Goal: Information Seeking & Learning: Learn about a topic

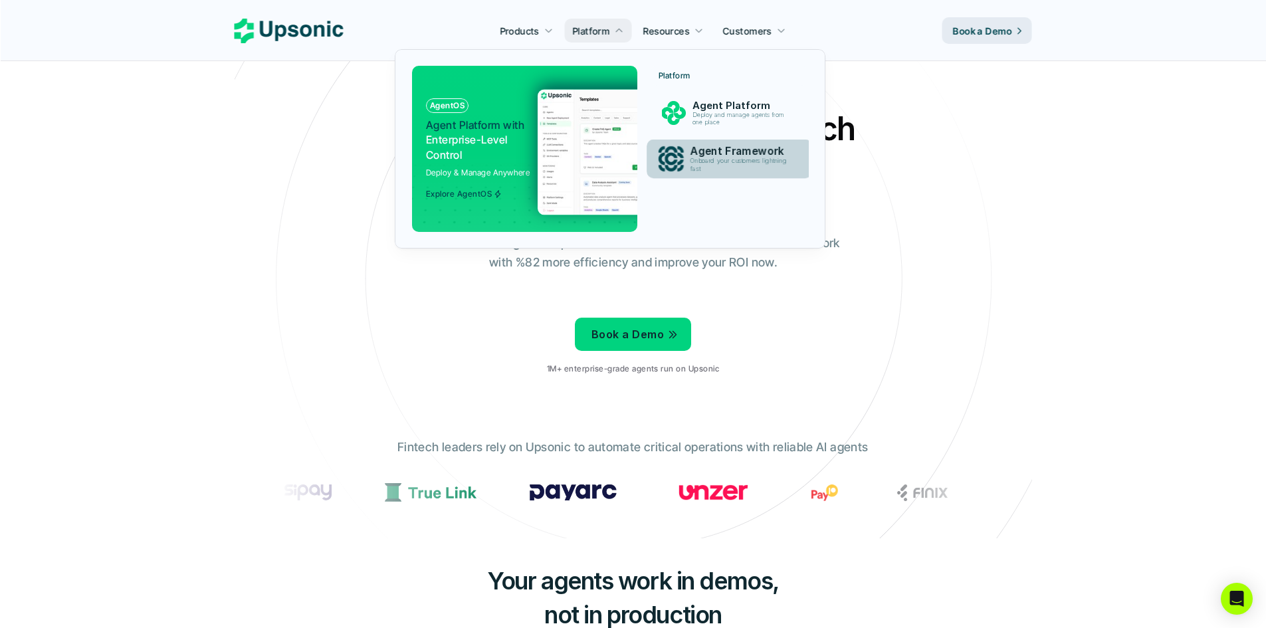
click at [689, 156] on div "Agent Framework Onboard your customers lightning fast" at bounding box center [741, 158] width 117 height 33
click at [718, 153] on p "Agent Framework" at bounding box center [742, 151] width 103 height 13
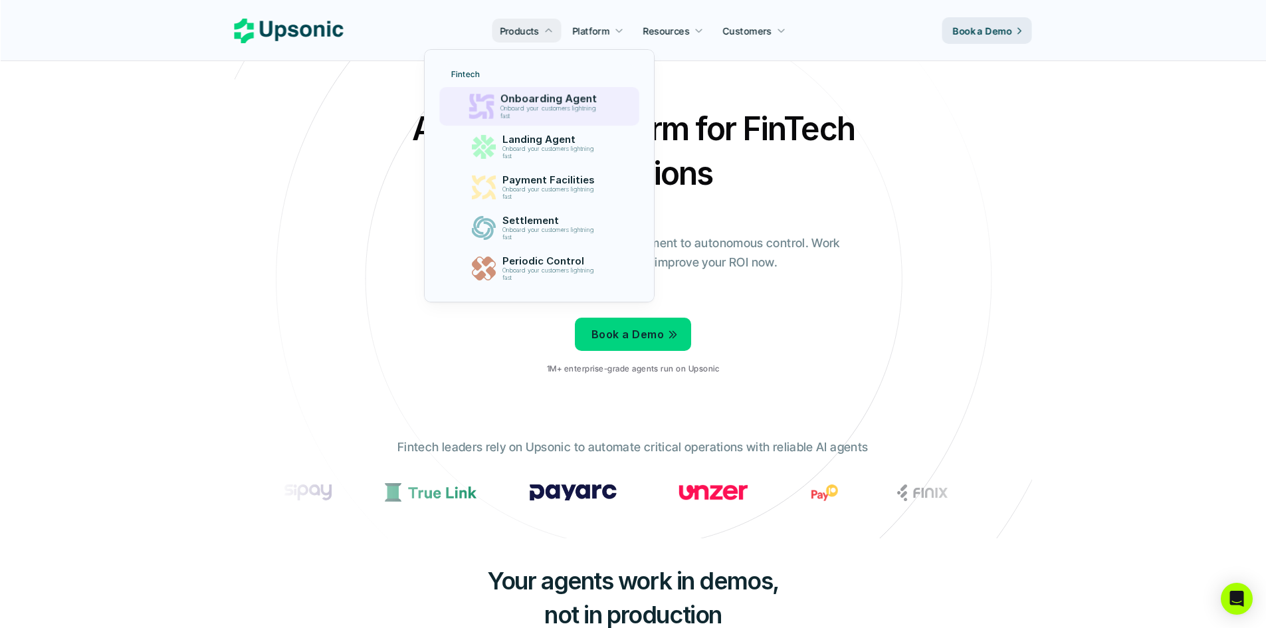
click at [548, 100] on p "Onboarding Agent" at bounding box center [552, 99] width 102 height 13
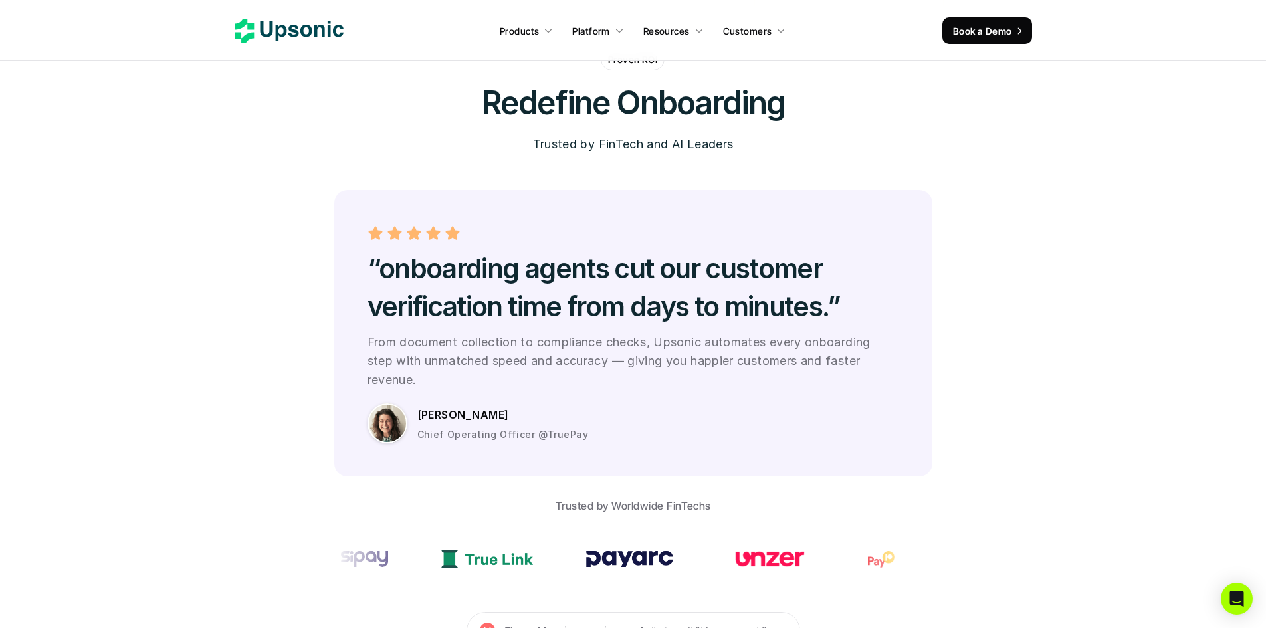
scroll to position [3568, 0]
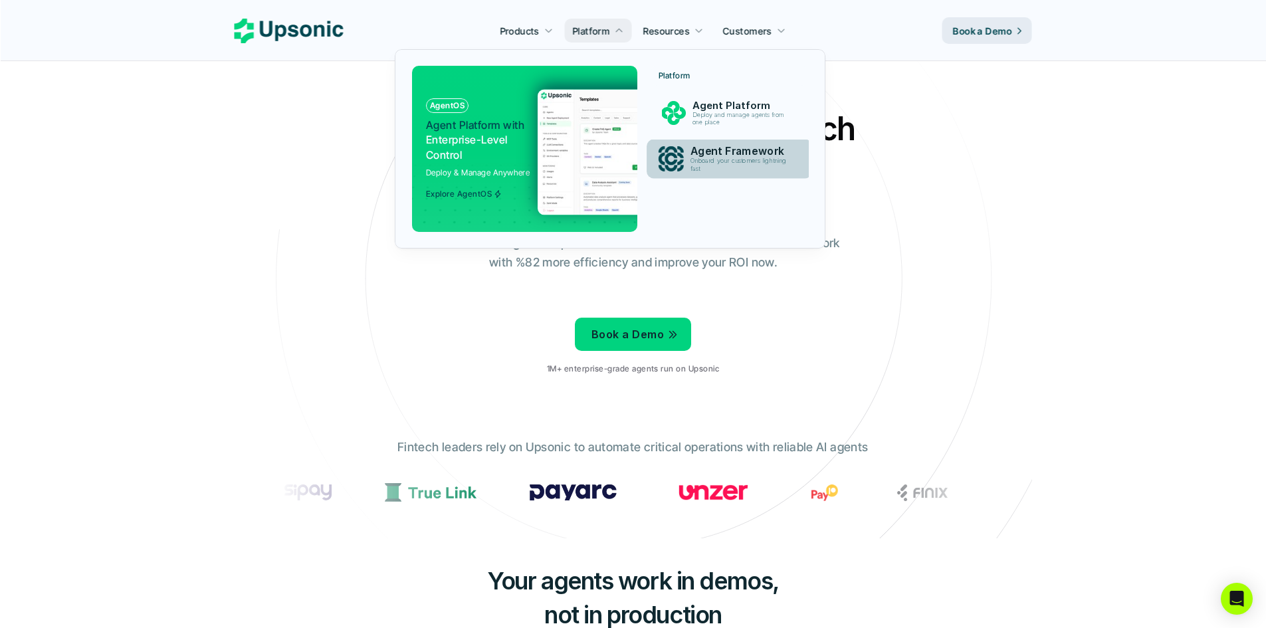
click at [694, 148] on p "Agent Framework" at bounding box center [742, 151] width 103 height 13
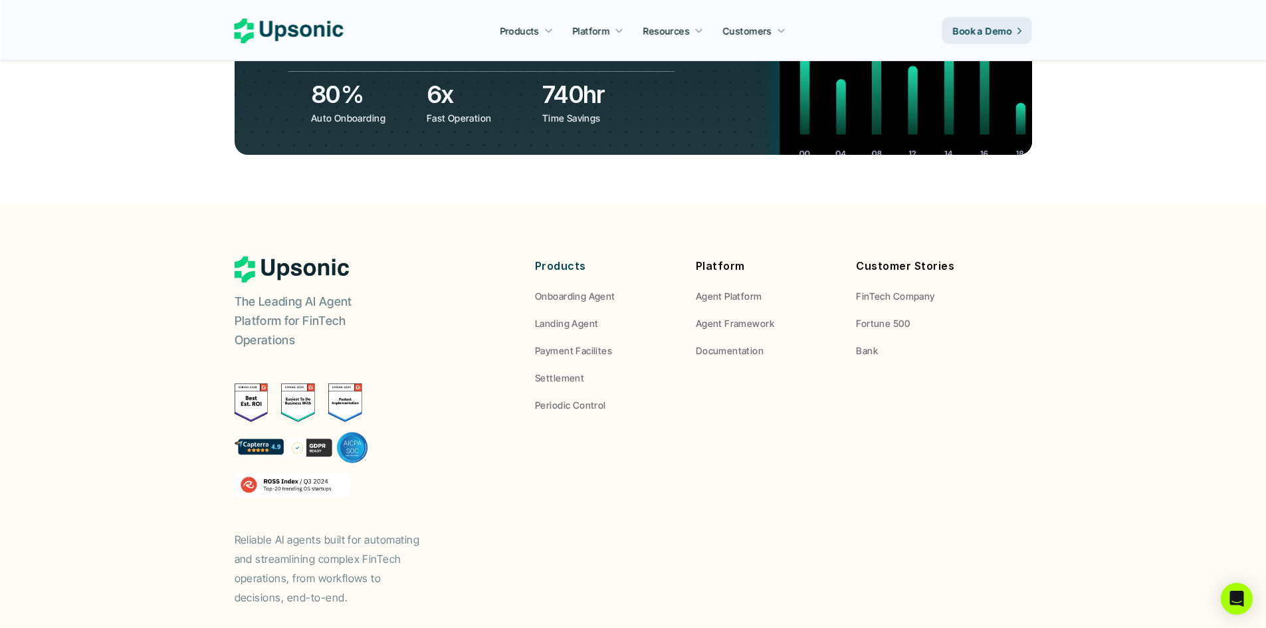
scroll to position [4927, 0]
click at [733, 343] on p "Documentation" at bounding box center [730, 350] width 68 height 14
